Goal: Task Accomplishment & Management: Manage account settings

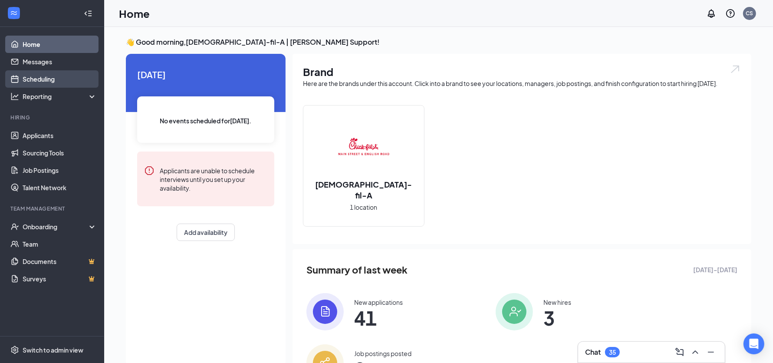
click at [42, 85] on link "Scheduling" at bounding box center [60, 78] width 74 height 17
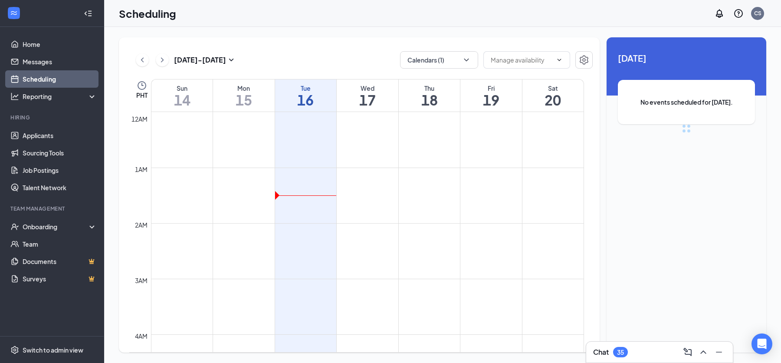
scroll to position [427, 0]
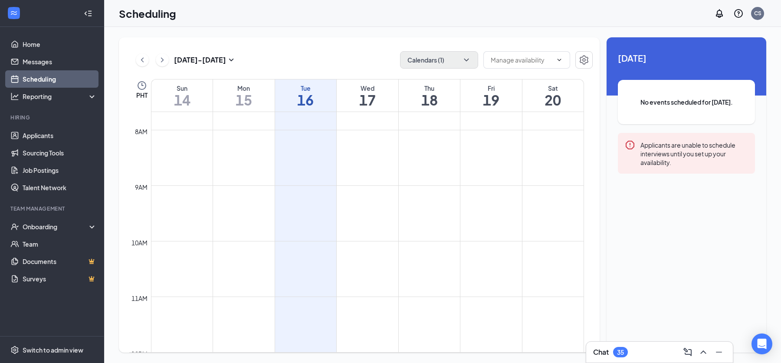
click at [452, 58] on button "Calendars (1)" at bounding box center [439, 59] width 78 height 17
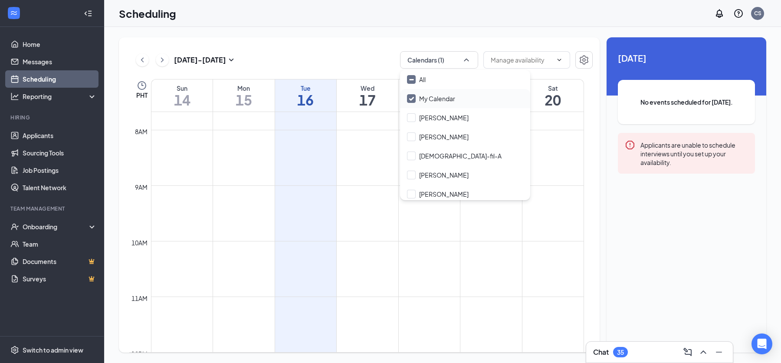
click at [409, 98] on input "My Calendar" at bounding box center [431, 98] width 48 height 9
checkbox input "true"
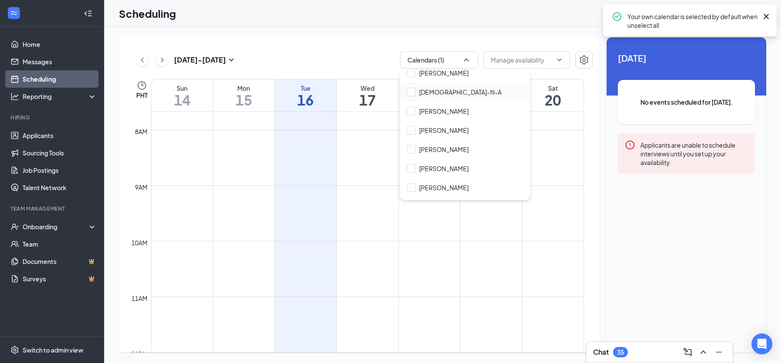
scroll to position [68, 0]
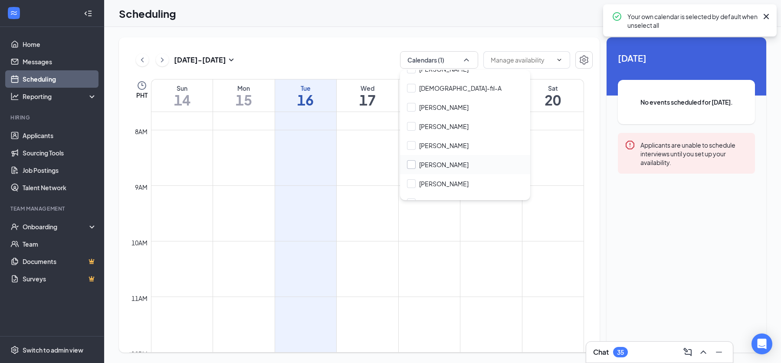
click at [414, 167] on input "Katelyn Ackley" at bounding box center [438, 164] width 62 height 9
checkbox input "false"
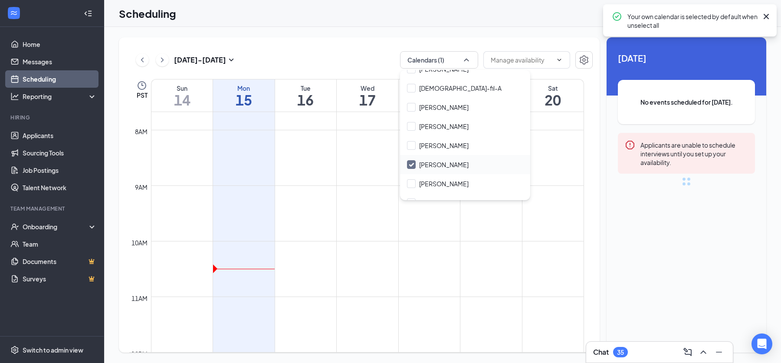
checkbox input "false"
checkbox input "true"
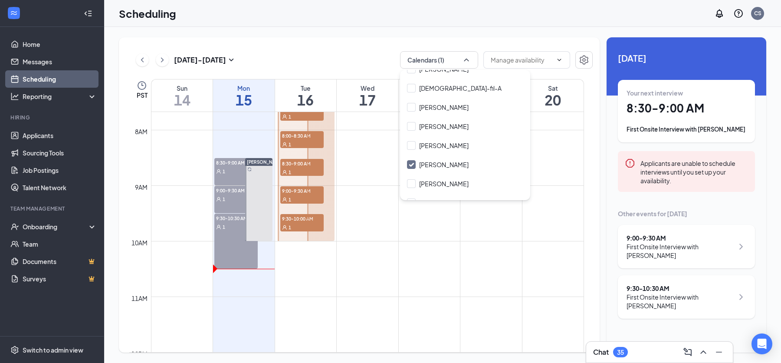
click at [344, 48] on div "Sep 14 - Sep 20 Calendars (1) PST Sun 14 Mon 15 Tue 16 Wed 17 Thu 18 Fri 19 Sat…" at bounding box center [359, 194] width 481 height 315
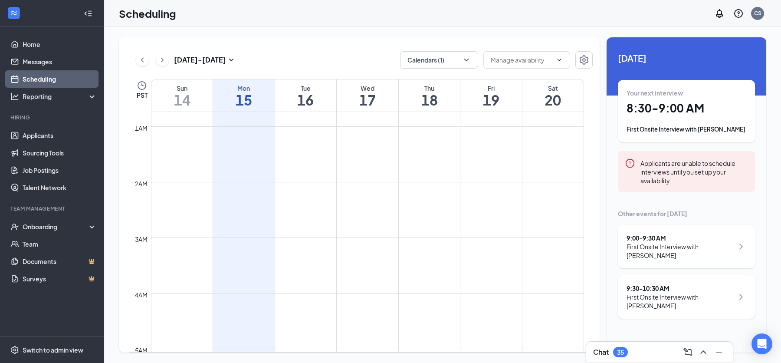
scroll to position [61, 0]
click at [467, 61] on icon "ChevronDown" at bounding box center [466, 60] width 9 height 9
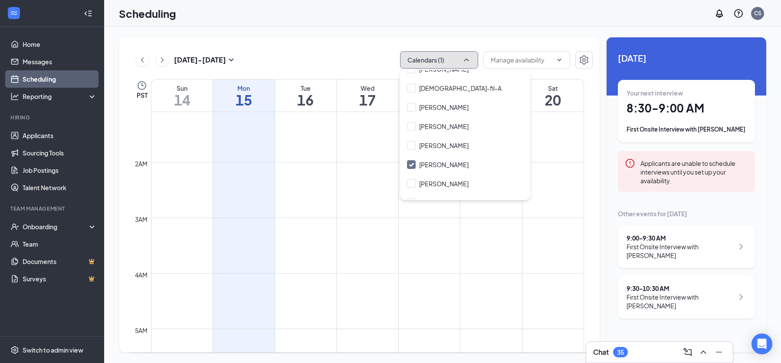
click at [345, 250] on td at bounding box center [367, 252] width 433 height 14
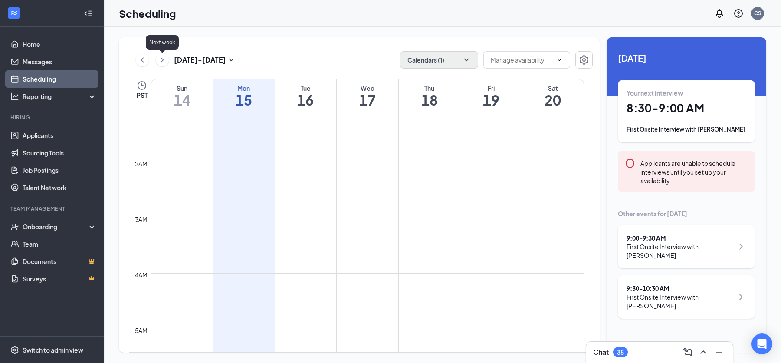
click at [160, 61] on icon "ChevronRight" at bounding box center [162, 60] width 9 height 10
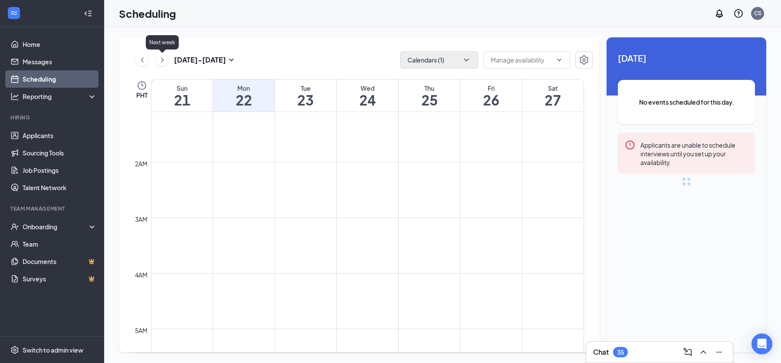
scroll to position [427, 0]
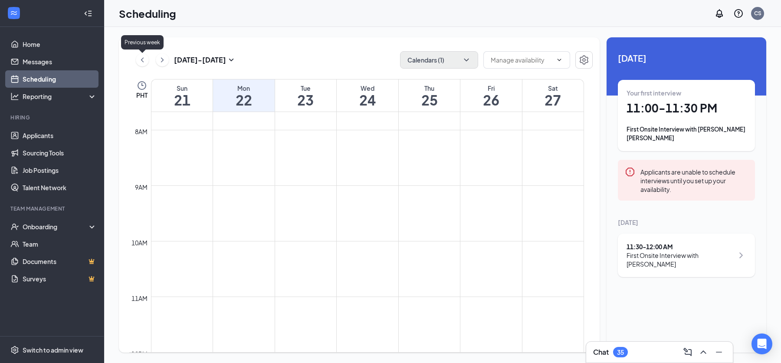
click at [143, 58] on icon "ChevronLeft" at bounding box center [142, 60] width 9 height 10
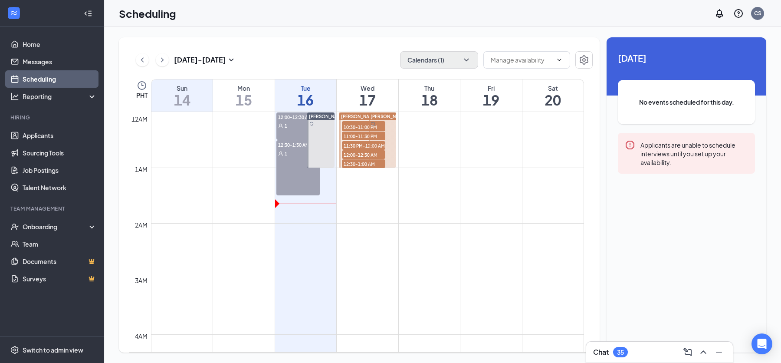
click at [385, 94] on h1 "17" at bounding box center [368, 99] width 62 height 15
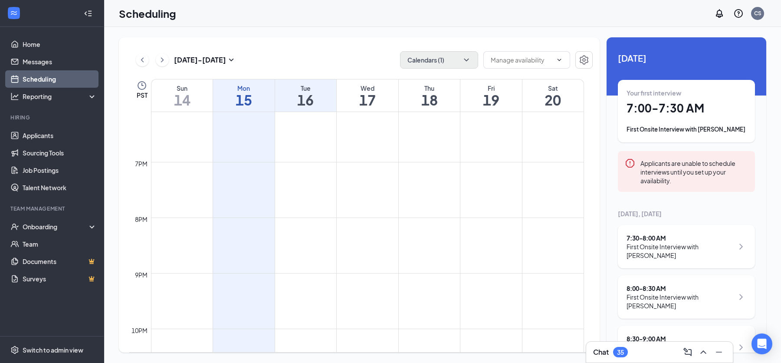
scroll to position [1092, 0]
click at [469, 62] on icon "ChevronDown" at bounding box center [466, 60] width 9 height 9
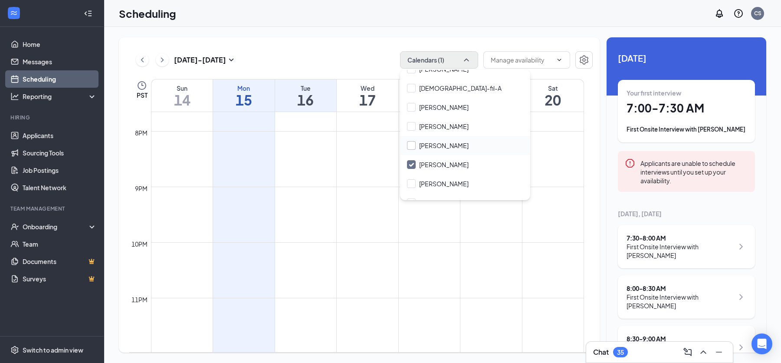
click at [411, 144] on input "Gary Smouse" at bounding box center [438, 145] width 62 height 9
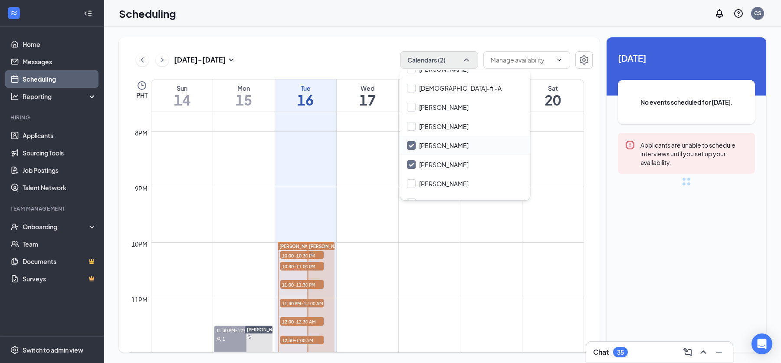
scroll to position [427, 0]
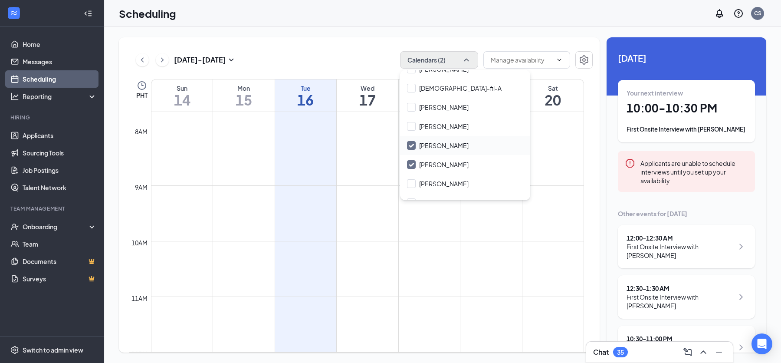
click at [411, 144] on input "Gary Smouse" at bounding box center [438, 145] width 62 height 9
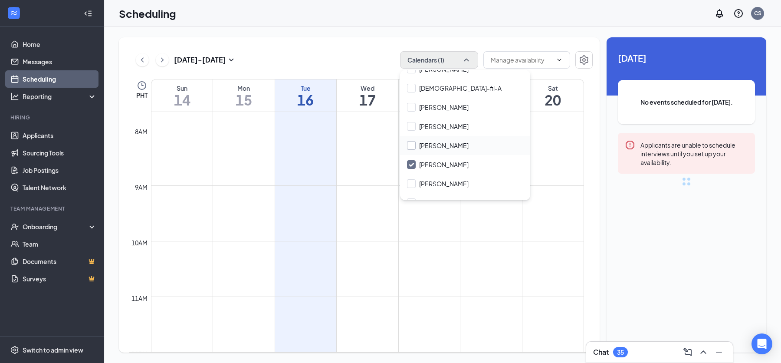
checkbox input "false"
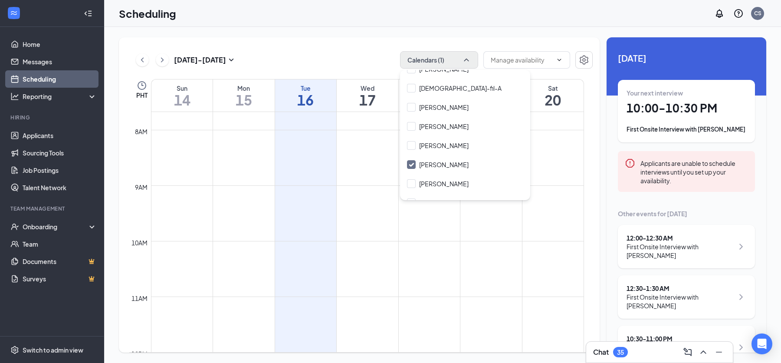
click div "Sep 14 - Sep 20 Calendars (1) PHT Sun 14 Mon 15 Tue 16 Wed 17 Thu 18 Fri 19 Sat…"
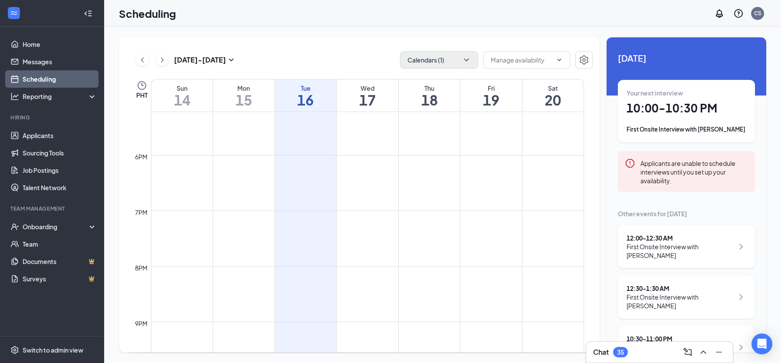
scroll to position [1092, 0]
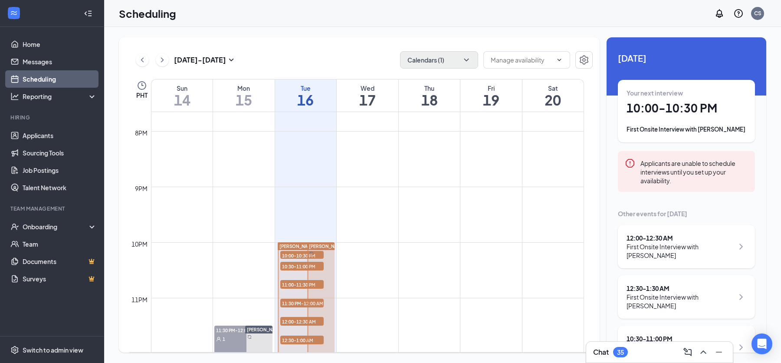
click div
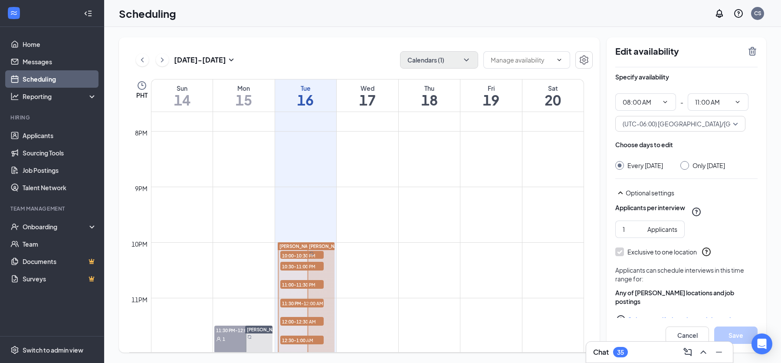
click span "Katelyn Ackley"
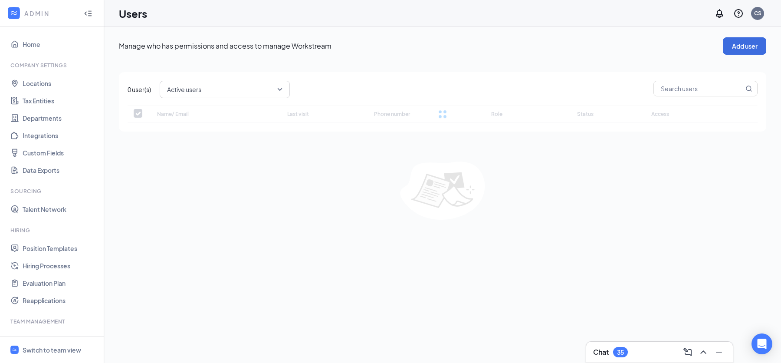
checkbox input "false"
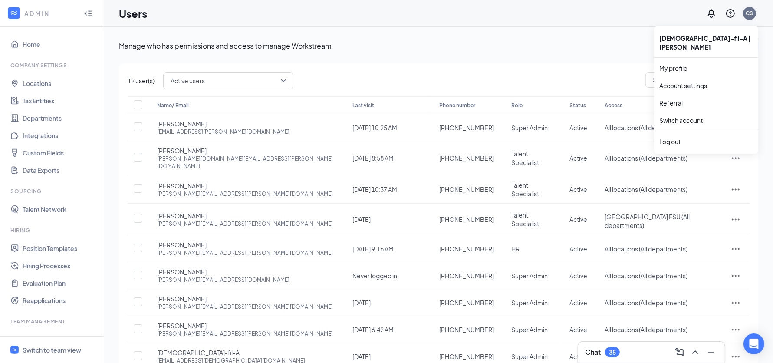
click at [752, 11] on div "CS" at bounding box center [749, 13] width 7 height 7
click at [692, 137] on li "Log out" at bounding box center [706, 141] width 104 height 17
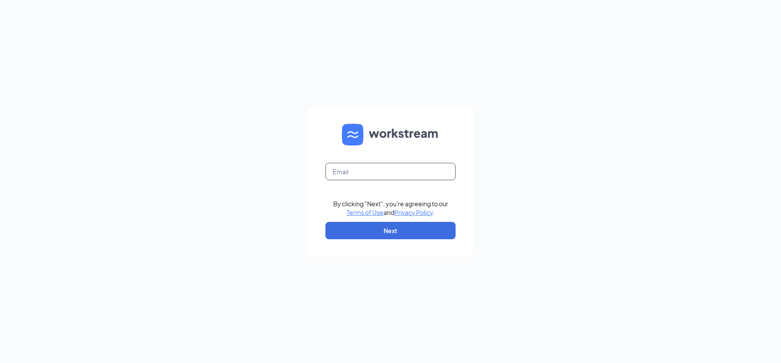
click at [377, 172] on input "text" at bounding box center [391, 171] width 130 height 17
type input "[EMAIL_ADDRESS][DOMAIN_NAME]"
click at [400, 233] on button "Next" at bounding box center [391, 230] width 130 height 17
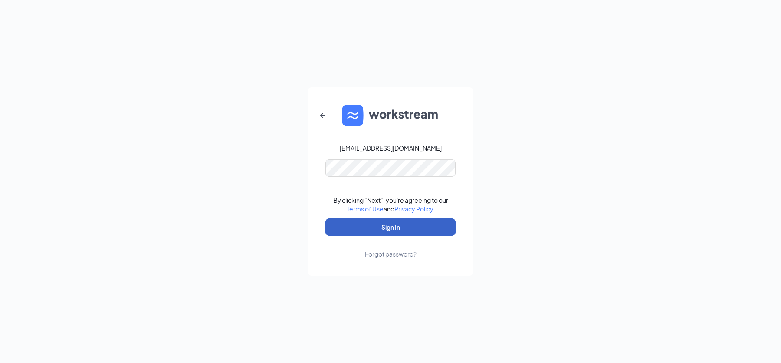
click at [380, 225] on button "Sign In" at bounding box center [391, 226] width 130 height 17
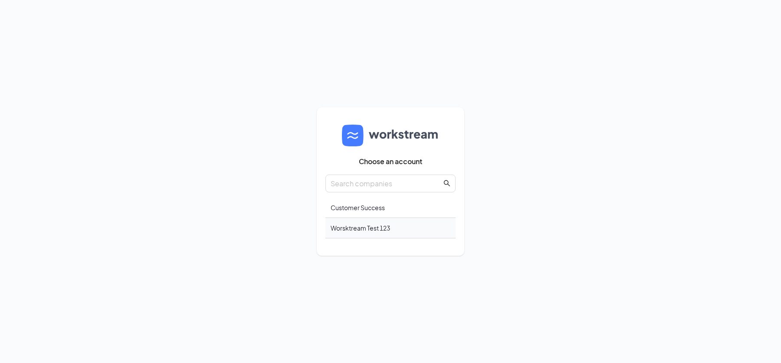
click at [380, 227] on div "Worsktream Test 123" at bounding box center [391, 228] width 130 height 20
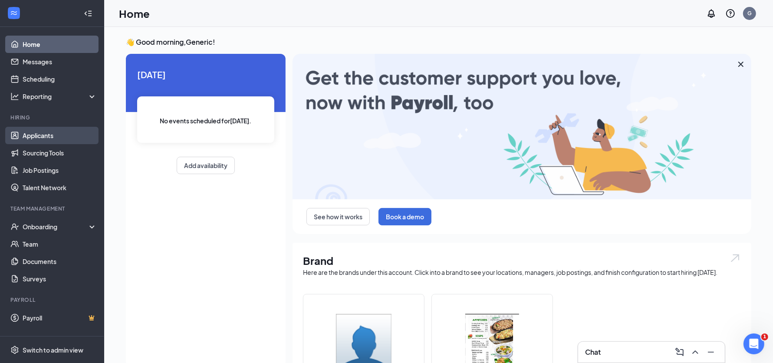
click at [38, 134] on link "Applicants" at bounding box center [60, 135] width 74 height 17
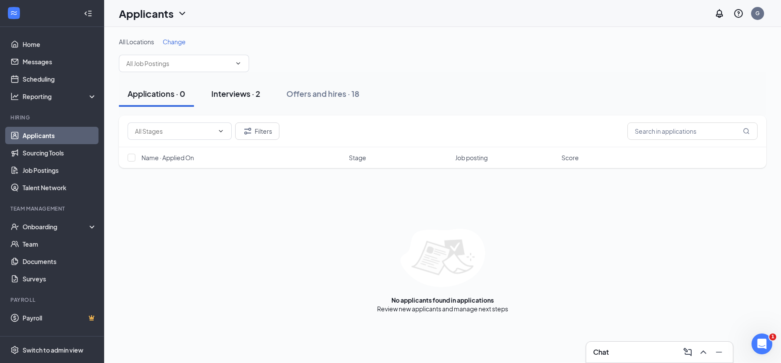
click at [237, 94] on div "Interviews · 2" at bounding box center [235, 93] width 49 height 11
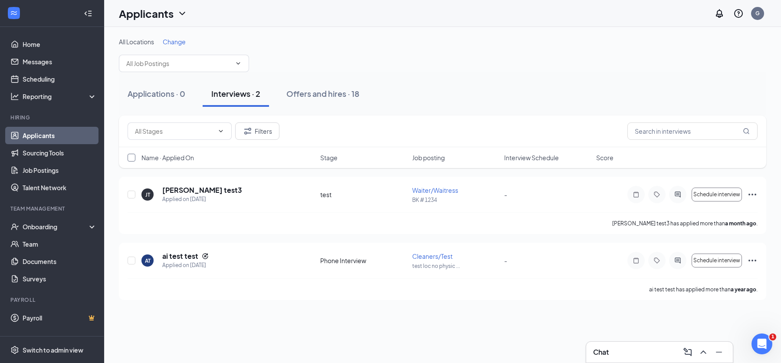
click at [133, 157] on input "checkbox" at bounding box center [132, 158] width 8 height 8
checkbox input "true"
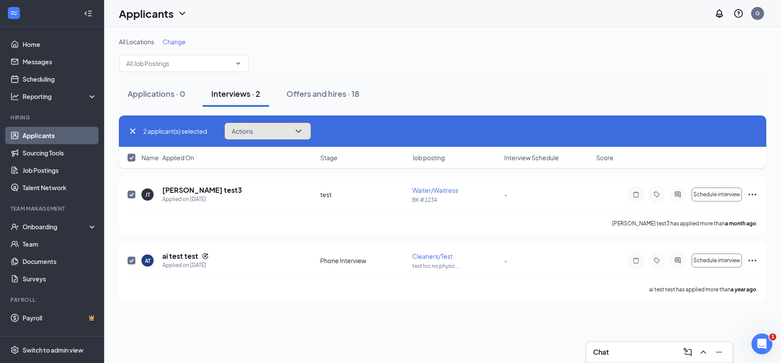
click at [303, 126] on icon "ChevronDown" at bounding box center [298, 131] width 10 height 10
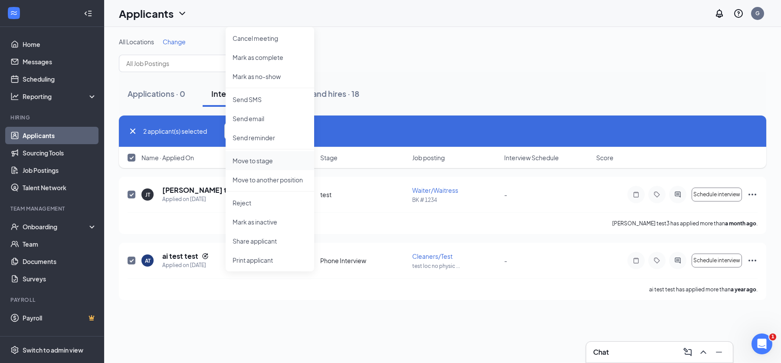
click at [273, 162] on p "Move to stage" at bounding box center [270, 160] width 75 height 9
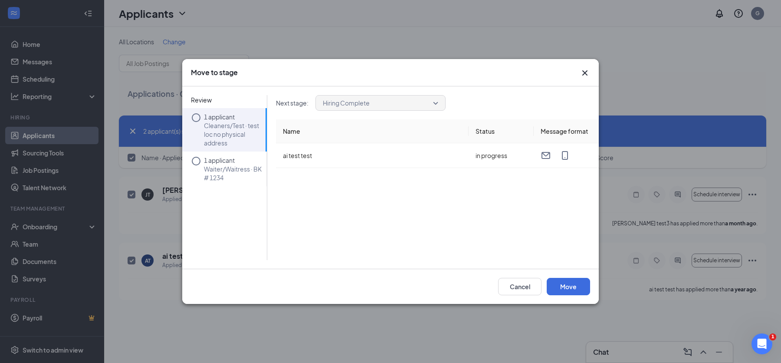
click at [438, 102] on div "Hiring Complete" at bounding box center [381, 103] width 130 height 16
click at [247, 175] on p "Waiter/Waitress · BK # 1234" at bounding box center [233, 173] width 59 height 17
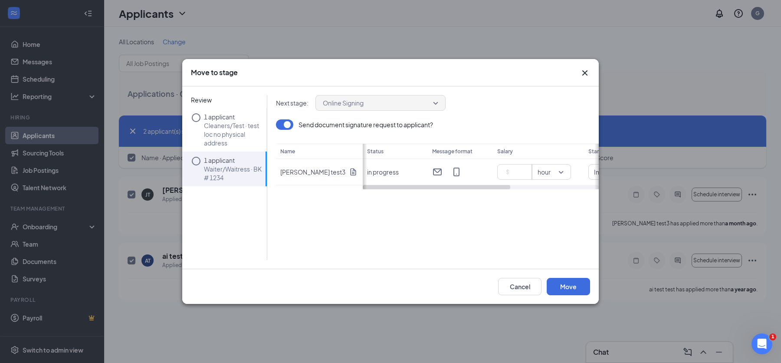
click at [439, 101] on div "Online Signing" at bounding box center [381, 103] width 130 height 16
click at [520, 290] on button "Cancel" at bounding box center [519, 286] width 43 height 17
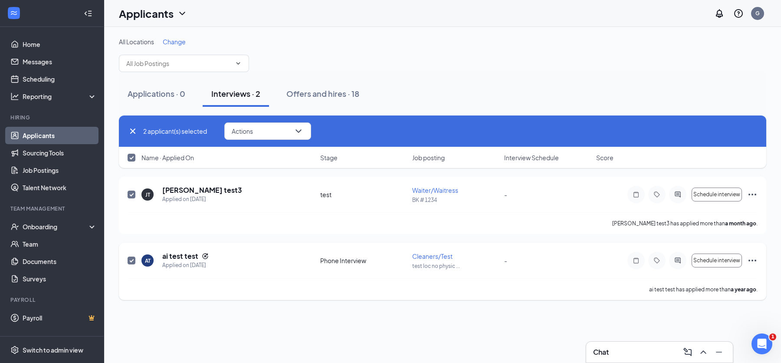
click at [131, 257] on input "checkbox" at bounding box center [132, 261] width 8 height 8
checkbox input "false"
click at [131, 191] on input "checkbox" at bounding box center [132, 195] width 8 height 8
checkbox input "false"
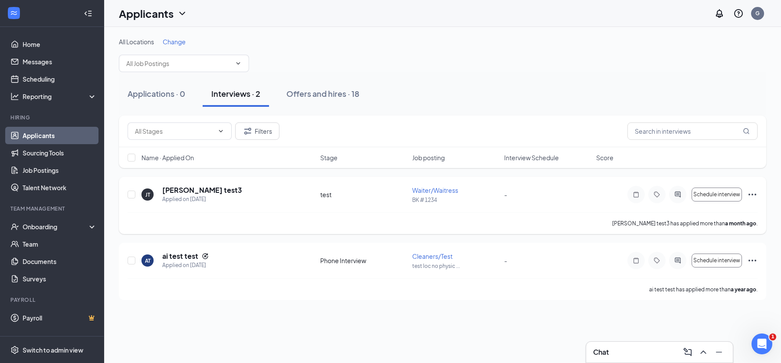
click at [755, 190] on icon "Ellipses" at bounding box center [753, 194] width 10 height 10
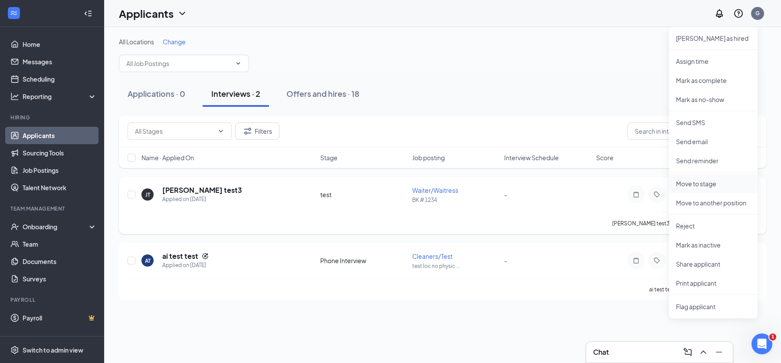
click at [741, 185] on p "Move to stage" at bounding box center [713, 183] width 75 height 9
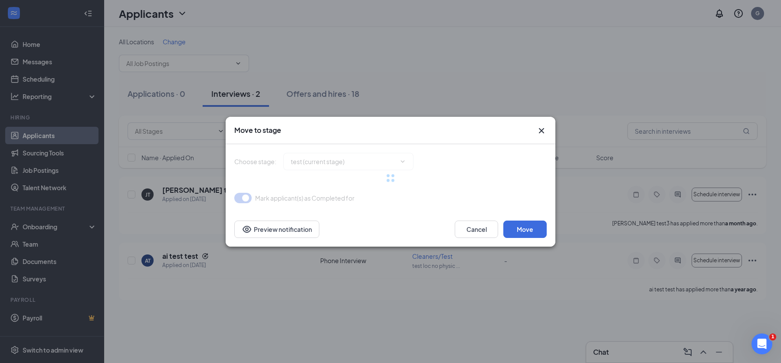
type input "Online Signing (next stage)"
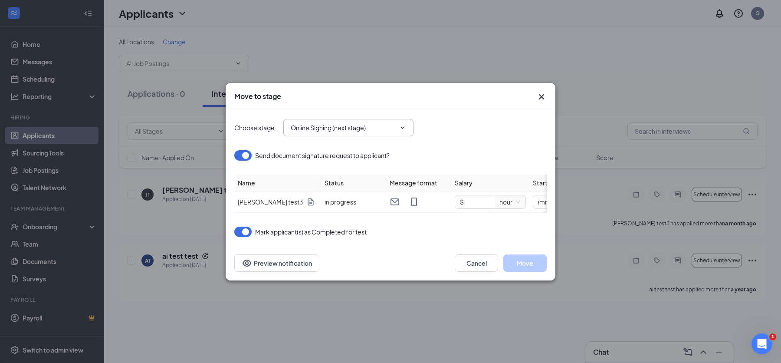
click at [402, 129] on span "Online Signing (next stage)" at bounding box center [348, 127] width 130 height 17
click at [405, 124] on icon "ChevronDown" at bounding box center [402, 127] width 7 height 7
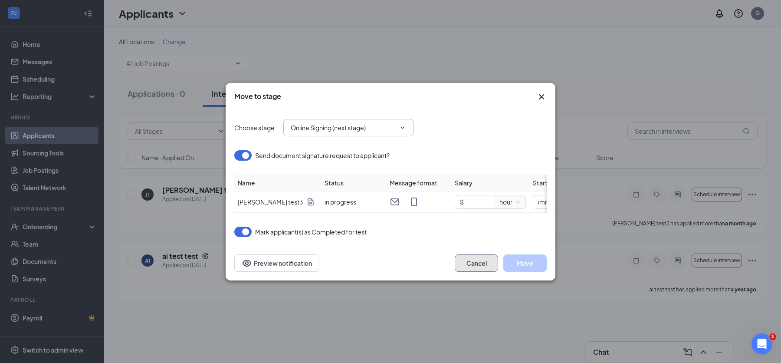
click at [469, 262] on button "Cancel" at bounding box center [476, 262] width 43 height 17
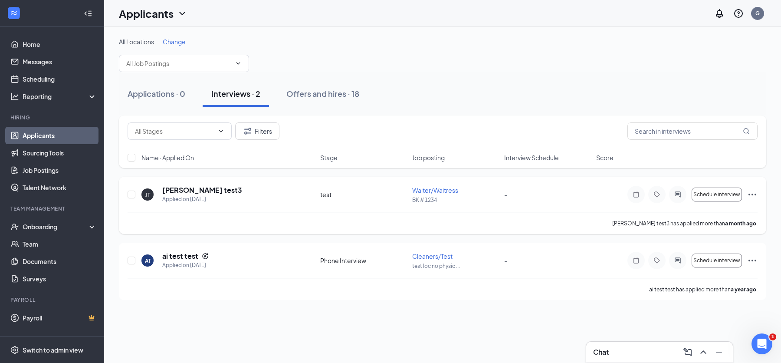
click at [755, 191] on icon "Ellipses" at bounding box center [753, 194] width 10 height 10
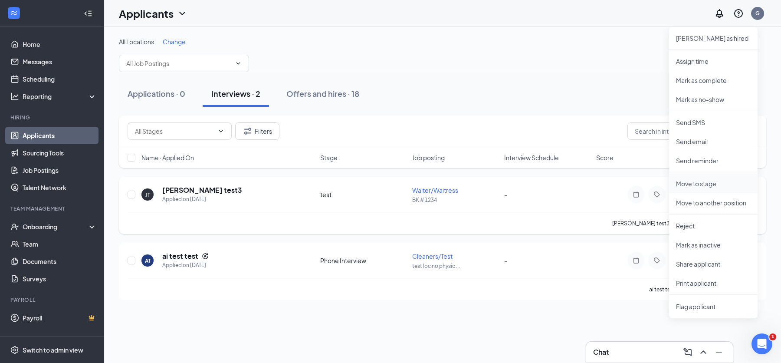
click at [723, 185] on p "Move to stage" at bounding box center [713, 183] width 75 height 9
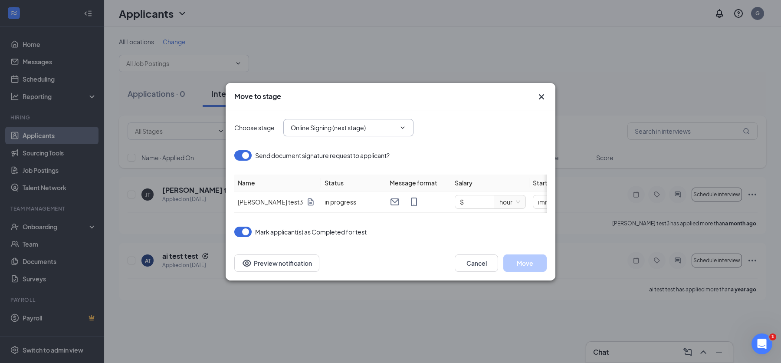
click at [405, 125] on icon "ChevronDown" at bounding box center [402, 127] width 7 height 7
click at [247, 235] on button "button" at bounding box center [242, 232] width 17 height 10
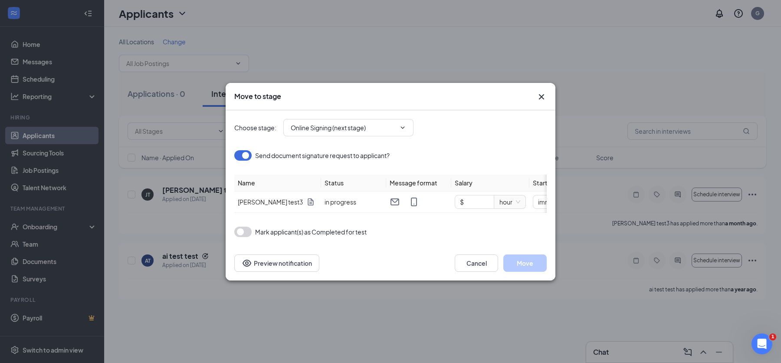
click at [247, 150] on button "button" at bounding box center [242, 155] width 17 height 10
click at [405, 125] on icon "ChevronDown" at bounding box center [402, 127] width 7 height 7
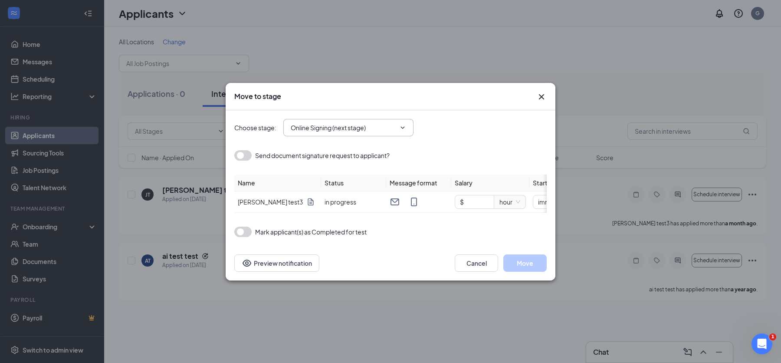
click at [405, 125] on icon "ChevronDown" at bounding box center [402, 127] width 7 height 7
click at [399, 124] on icon "ChevronDown" at bounding box center [402, 127] width 7 height 7
click at [541, 92] on icon "Cross" at bounding box center [542, 97] width 10 height 10
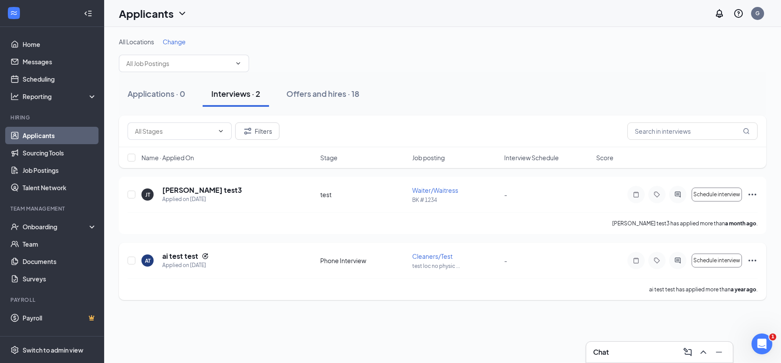
click at [755, 258] on icon "Ellipses" at bounding box center [753, 260] width 10 height 10
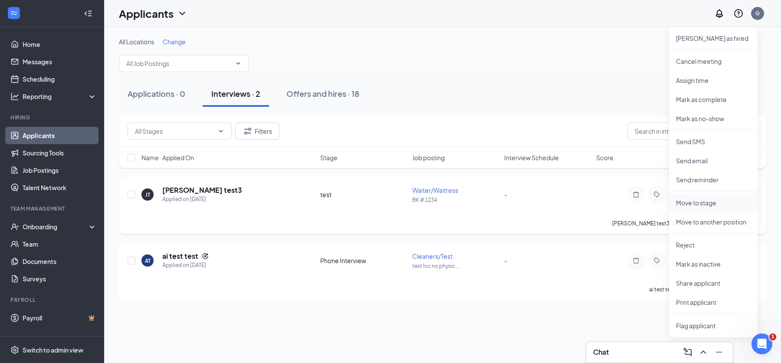
click at [711, 196] on li "Move to stage" at bounding box center [713, 202] width 89 height 19
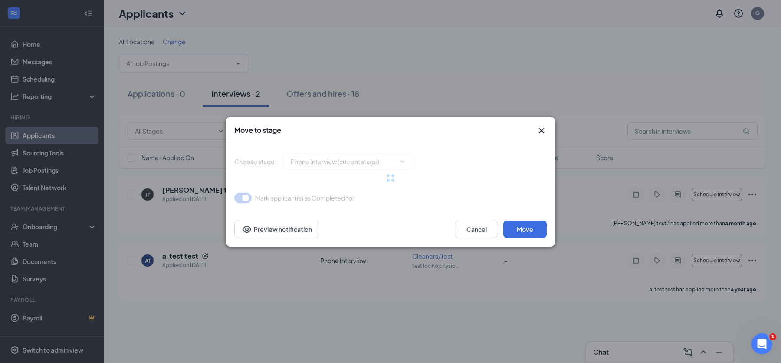
type input "Hiring Complete (final stage)"
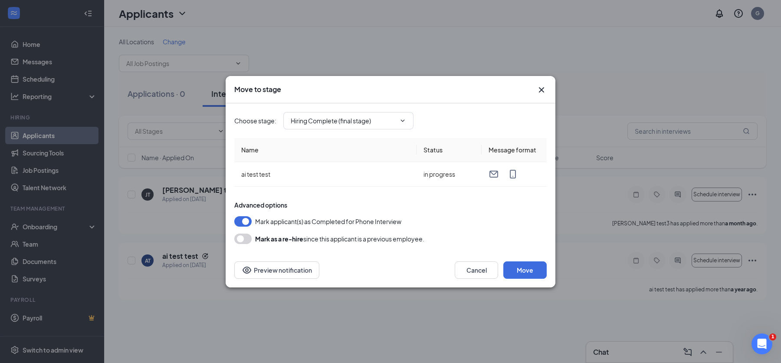
click at [243, 219] on button "button" at bounding box center [242, 221] width 17 height 10
click at [518, 264] on button "Move" at bounding box center [525, 269] width 43 height 17
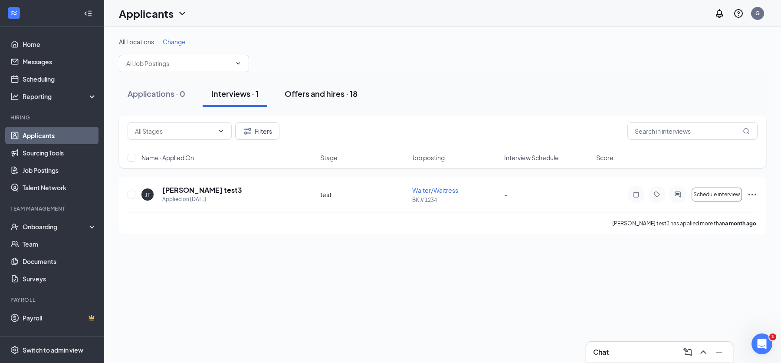
click at [324, 86] on button "Offers and hires · 18" at bounding box center [321, 94] width 90 height 26
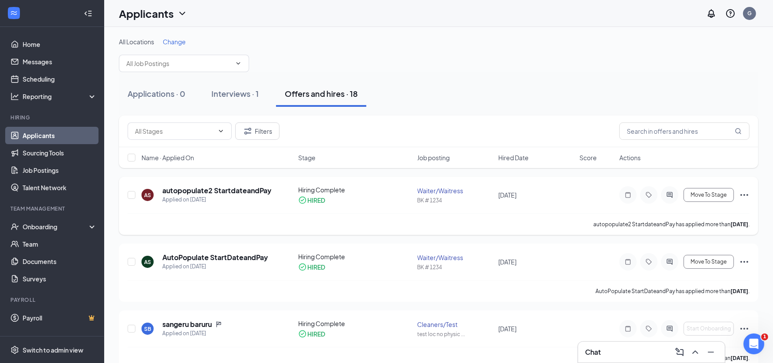
click at [748, 192] on icon "Ellipses" at bounding box center [744, 195] width 10 height 10
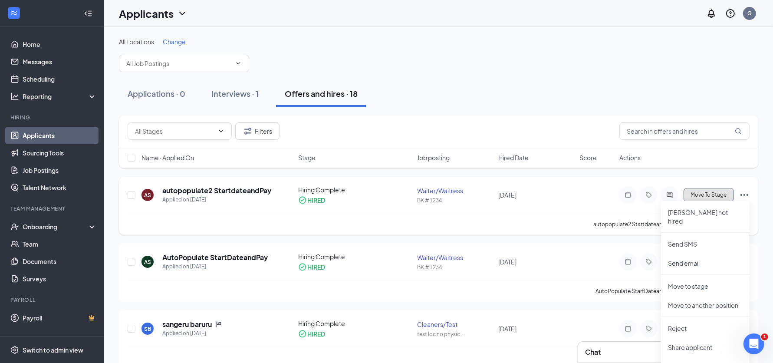
click at [722, 193] on span "Move To Stage" at bounding box center [709, 195] width 36 height 6
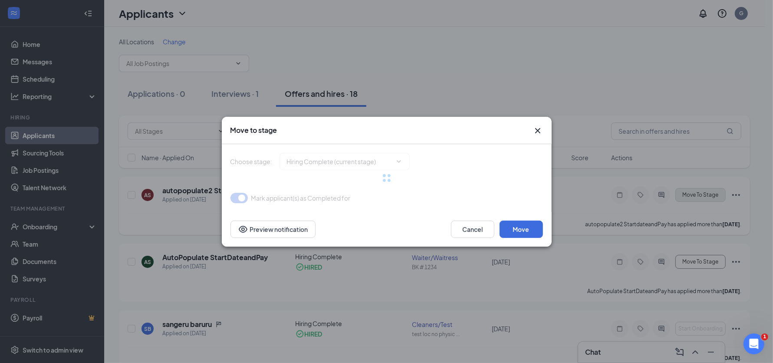
type input "test review stage (next stage)"
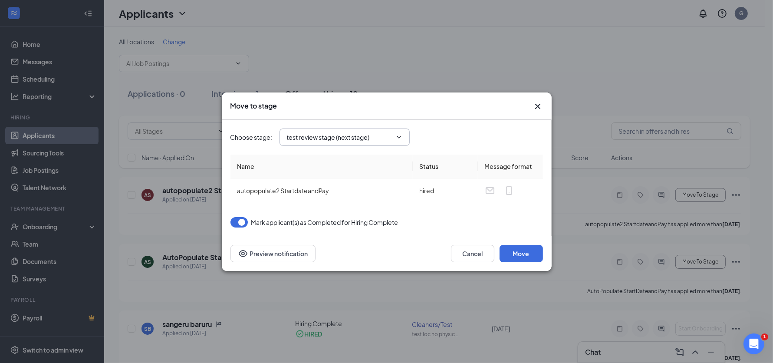
click at [395, 137] on icon "ChevronDown" at bounding box center [398, 137] width 7 height 7
click at [402, 137] on icon "ChevronDown" at bounding box center [398, 137] width 7 height 7
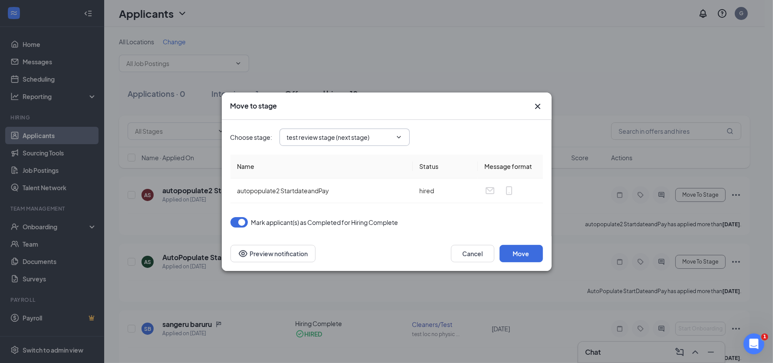
click at [355, 139] on input "test review stage (next stage)" at bounding box center [339, 137] width 105 height 10
click at [489, 63] on div "Move to stage Choose stage : test review stage (next stage) Application Additio…" at bounding box center [386, 181] width 773 height 363
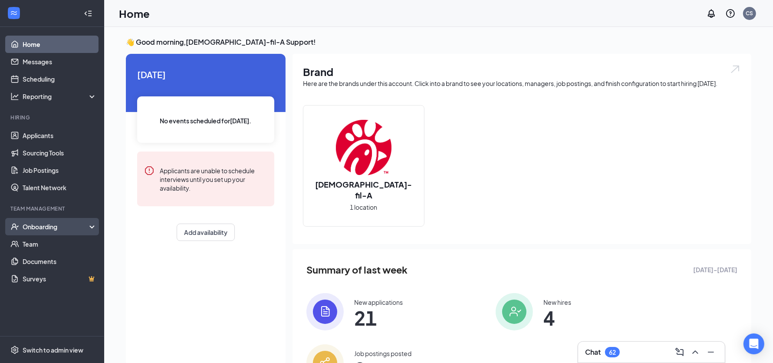
click at [63, 223] on div "Onboarding" at bounding box center [56, 226] width 67 height 9
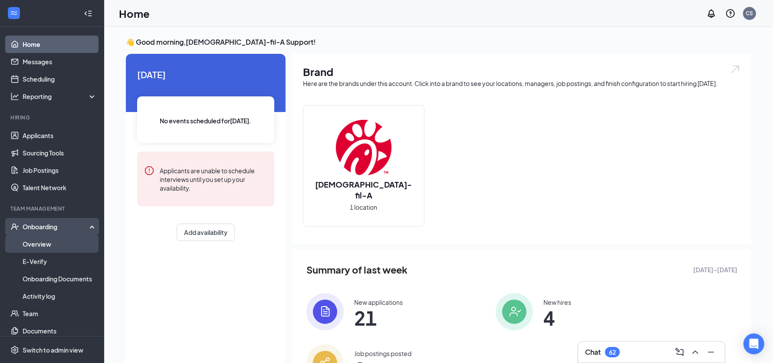
click at [46, 242] on link "Overview" at bounding box center [60, 243] width 74 height 17
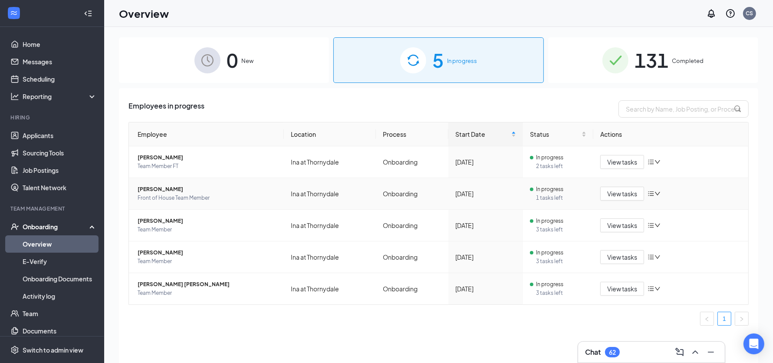
click at [168, 191] on span "Anabelle I Moreno-Bost" at bounding box center [207, 189] width 139 height 9
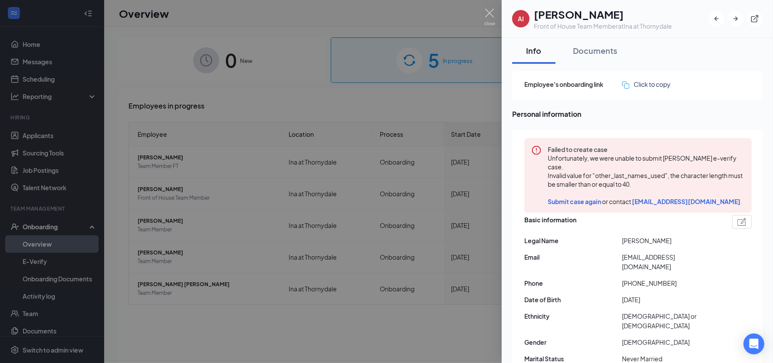
click at [354, 124] on div at bounding box center [386, 181] width 773 height 363
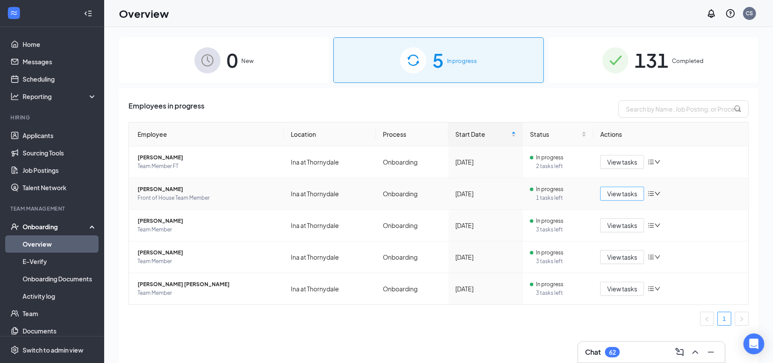
click at [614, 192] on span "View tasks" at bounding box center [622, 194] width 30 height 10
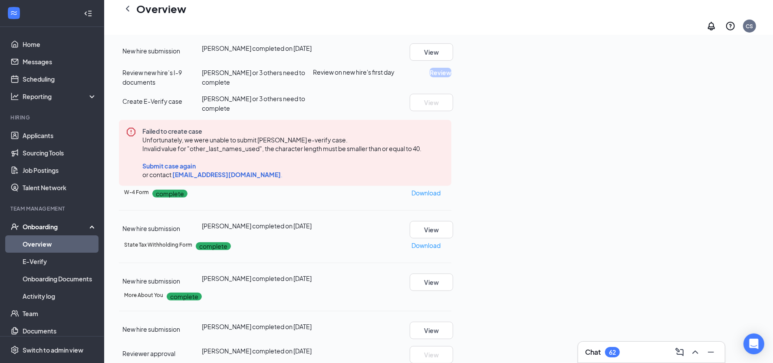
scroll to position [231, 0]
click at [453, 62] on button "View" at bounding box center [431, 52] width 43 height 17
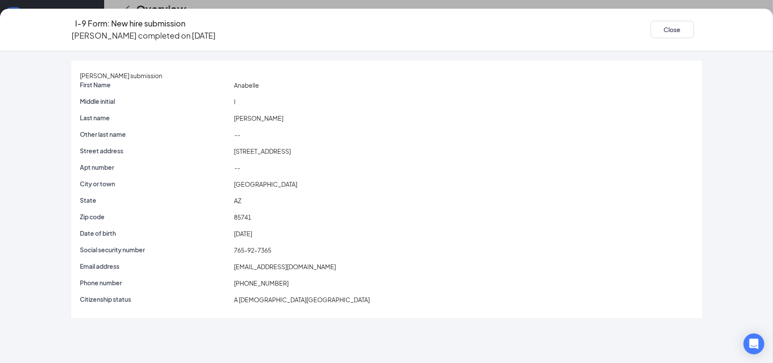
click at [260, 134] on div "--" at bounding box center [463, 135] width 463 height 10
click at [240, 134] on span "--" at bounding box center [237, 135] width 6 height 8
click at [657, 23] on button "Close" at bounding box center [672, 29] width 43 height 17
